Goal: Navigation & Orientation: Find specific page/section

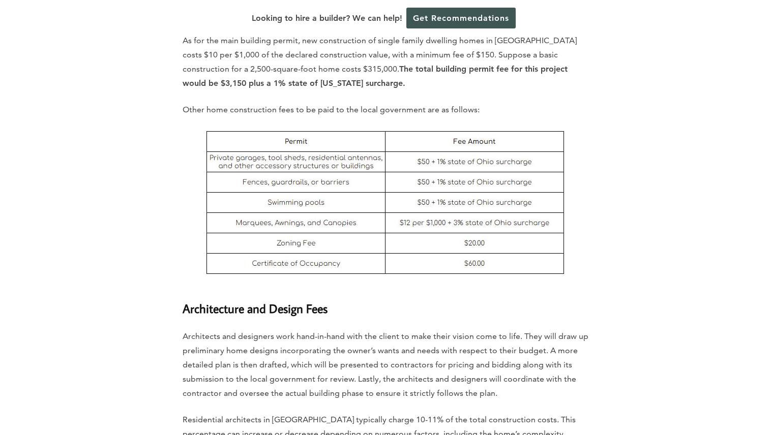
scroll to position [3002, 0]
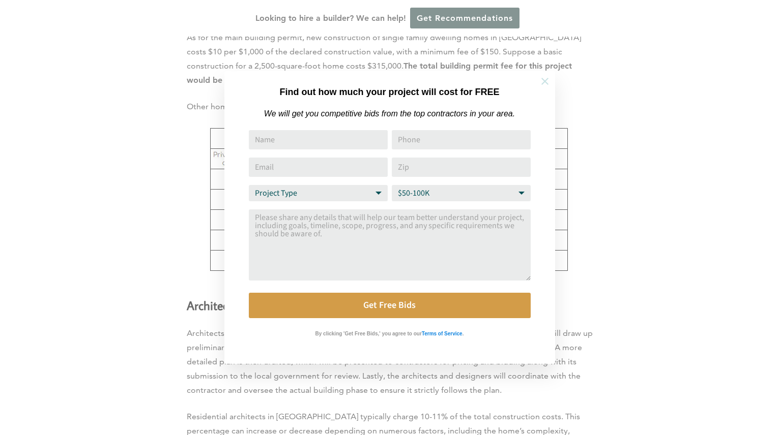
click at [544, 79] on icon at bounding box center [544, 81] width 11 height 11
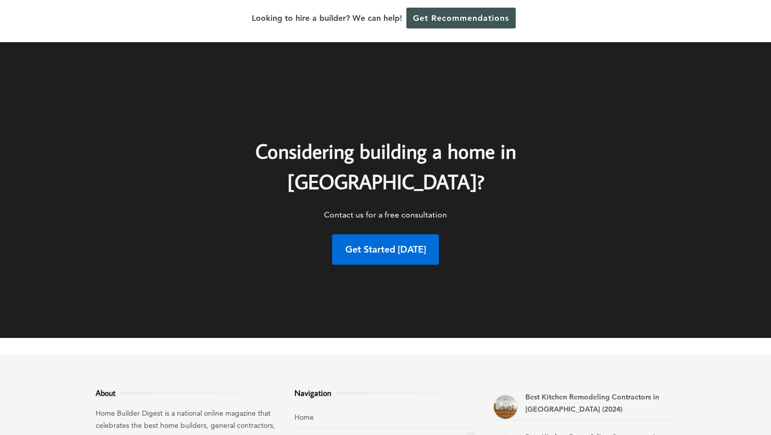
scroll to position [5596, 0]
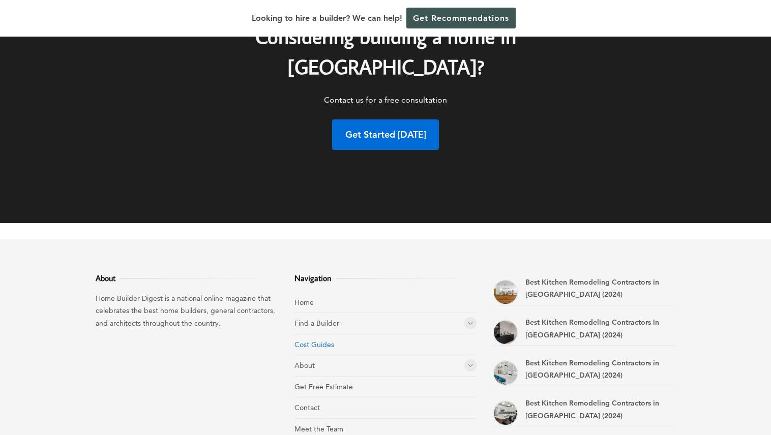
click at [311, 340] on link "Cost Guides" at bounding box center [315, 344] width 40 height 9
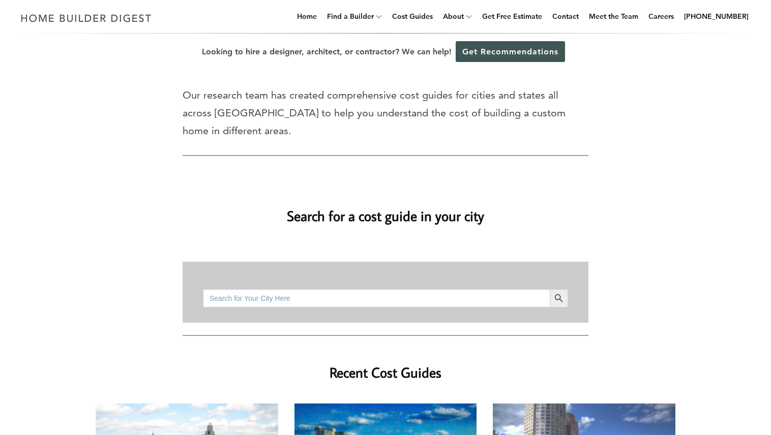
click at [457, 289] on input "Search for:" at bounding box center [376, 298] width 347 height 18
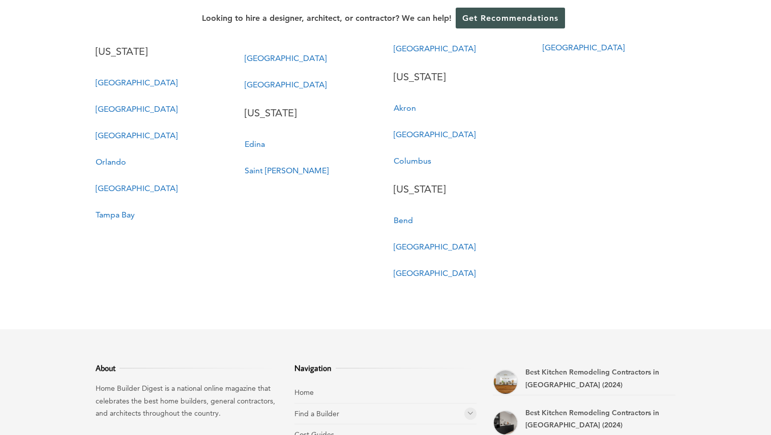
scroll to position [2951, 0]
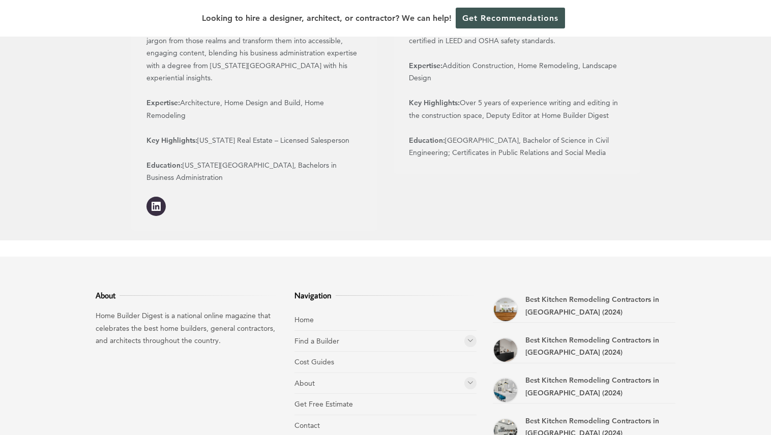
scroll to position [1362, 0]
